Goal: Task Accomplishment & Management: Manage account settings

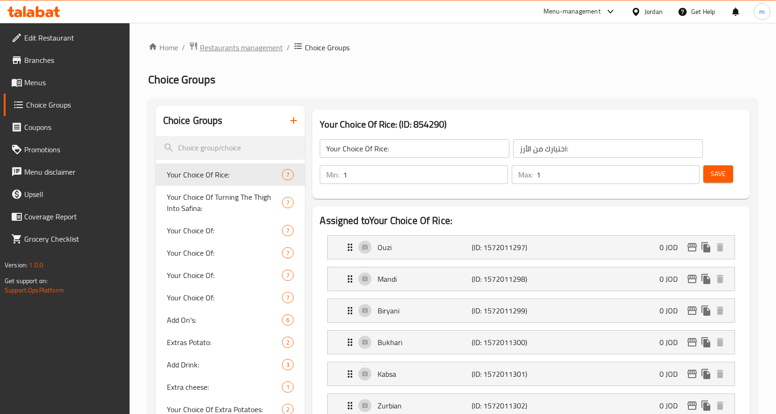
click at [252, 52] on span "Restaurants management" at bounding box center [241, 47] width 83 height 11
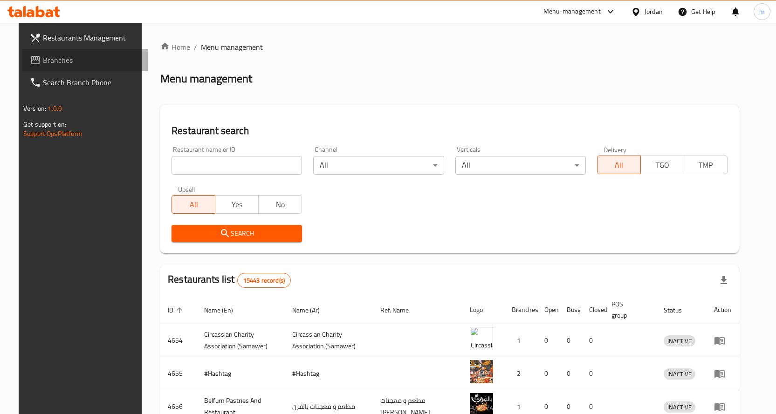
click at [43, 61] on span "Branches" at bounding box center [92, 60] width 98 height 11
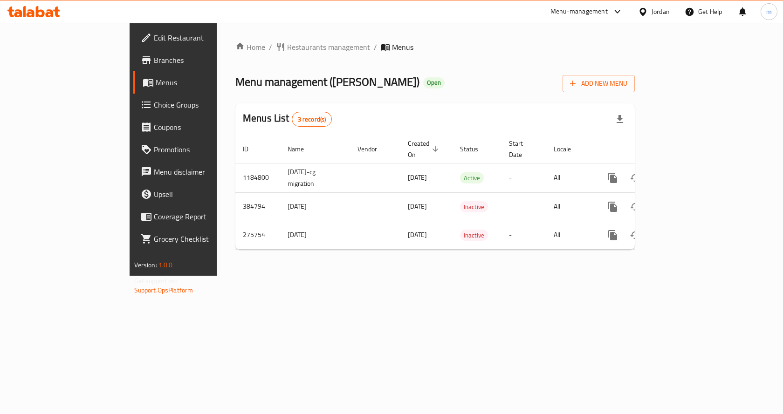
click at [154, 110] on span "Choice Groups" at bounding box center [203, 104] width 99 height 11
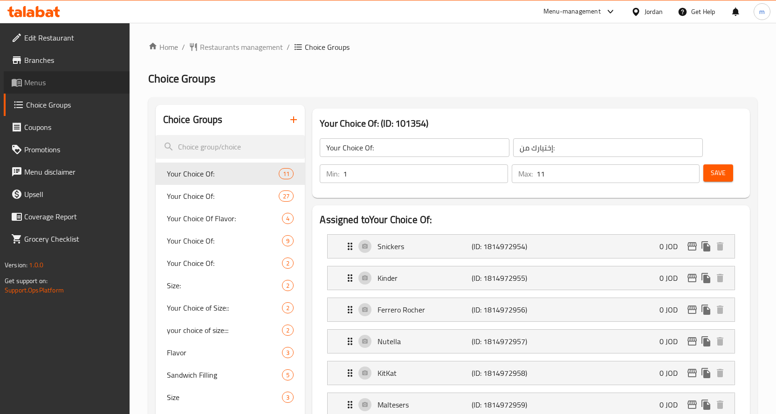
click at [77, 81] on span "Menus" at bounding box center [73, 82] width 98 height 11
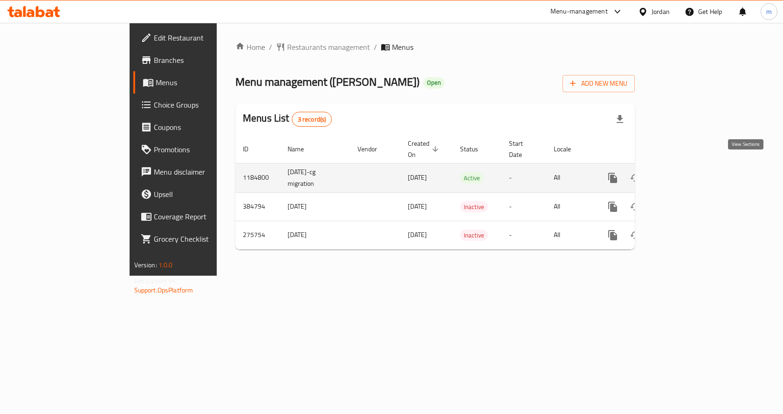
click at [686, 172] on icon "enhanced table" at bounding box center [679, 177] width 11 height 11
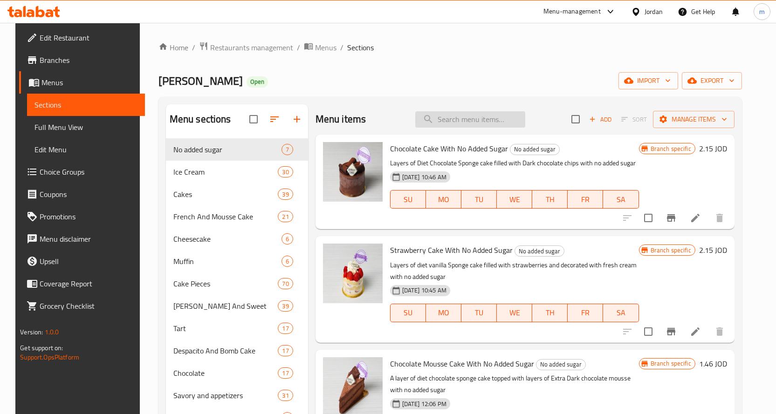
click at [459, 118] on input "search" at bounding box center [470, 119] width 110 height 16
paste input "Mino Ice Cream"
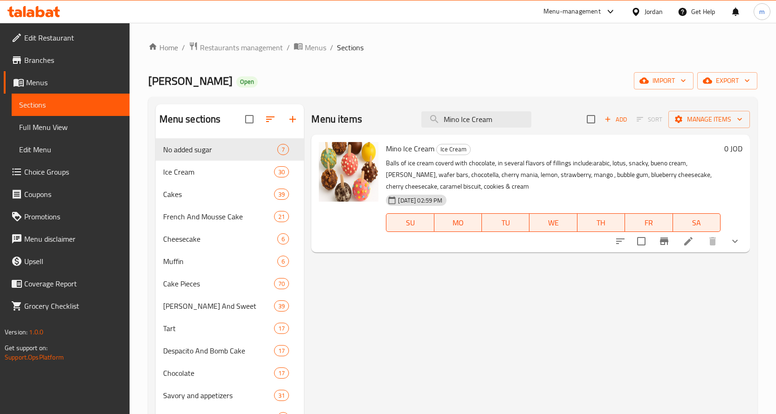
type input "Mino Ice Cream"
click at [682, 246] on li at bounding box center [688, 241] width 26 height 17
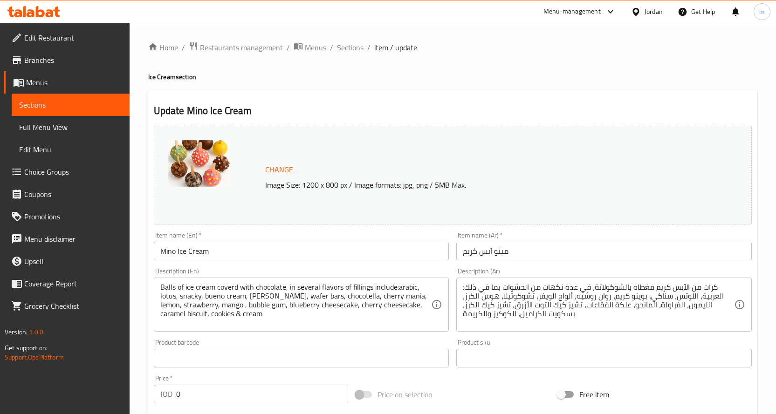
click at [485, 62] on div "Home / Restaurants management / Menus / Sections / item / update Ice Cream sect…" at bounding box center [452, 357] width 609 height 633
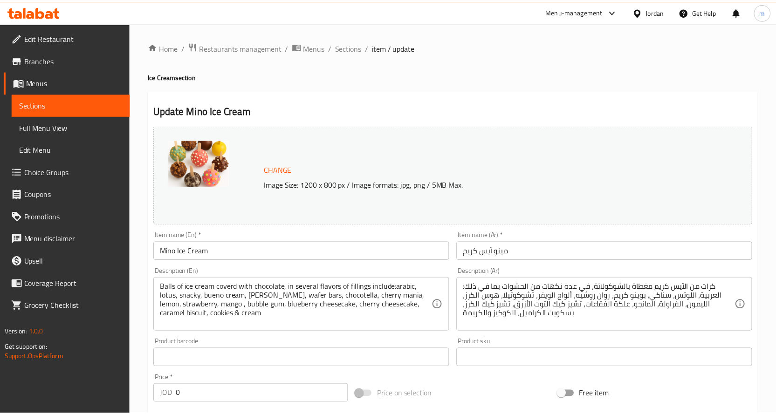
scroll to position [279, 0]
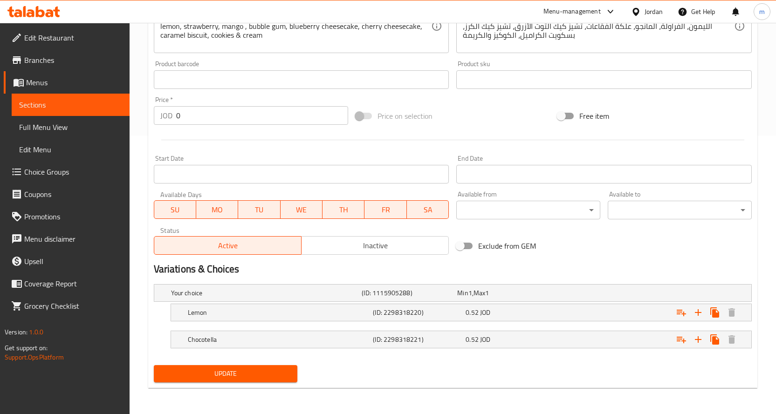
click at [429, 375] on div "Update" at bounding box center [452, 374] width 605 height 25
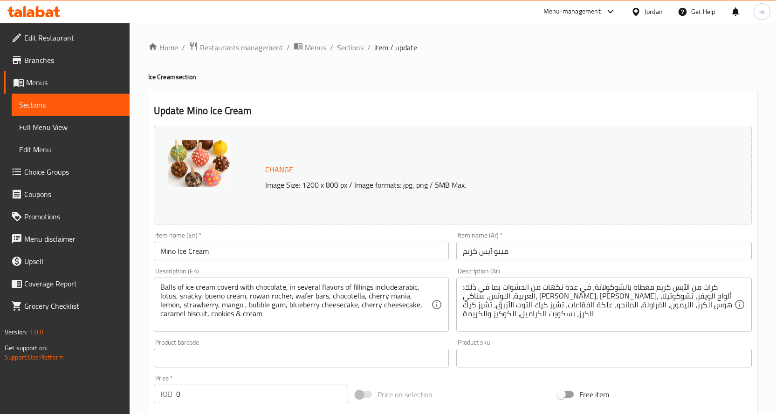
click at [363, 76] on h4 "Ice Cream section" at bounding box center [452, 76] width 609 height 9
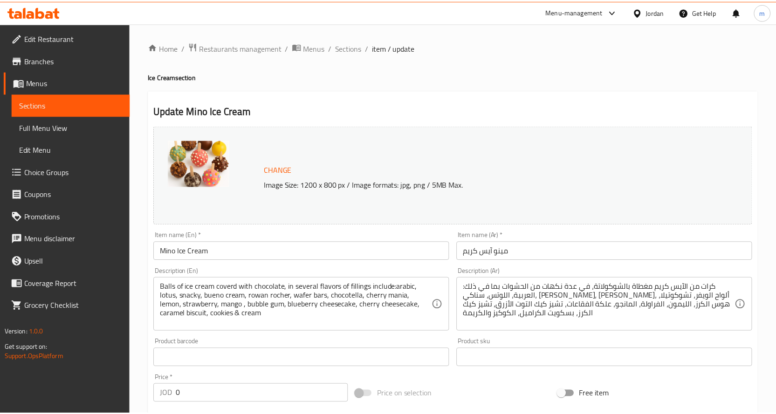
scroll to position [306, 0]
